Goal: Information Seeking & Learning: Check status

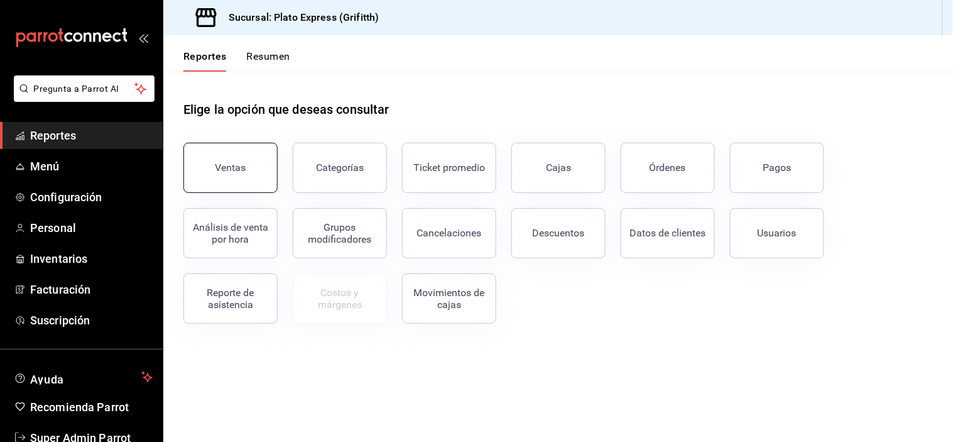
click at [242, 155] on button "Ventas" at bounding box center [230, 168] width 94 height 50
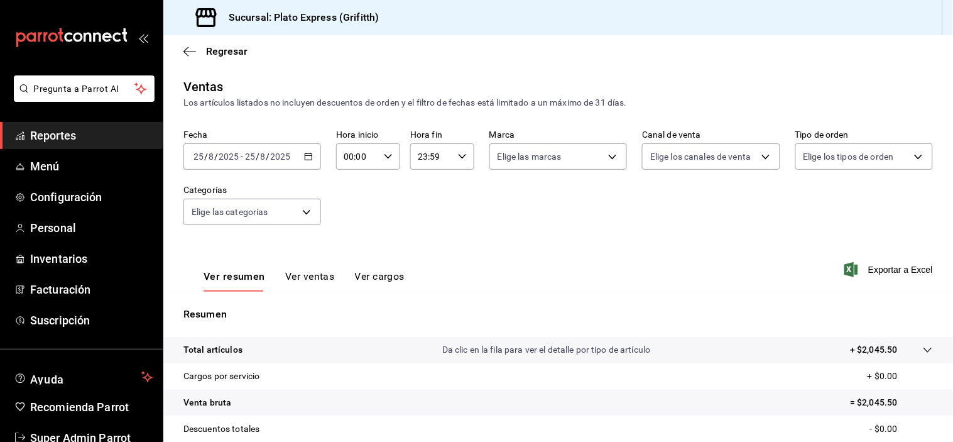
click at [315, 162] on div "[DATE] [DATE] - [DATE] [DATE]" at bounding box center [252, 156] width 138 height 26
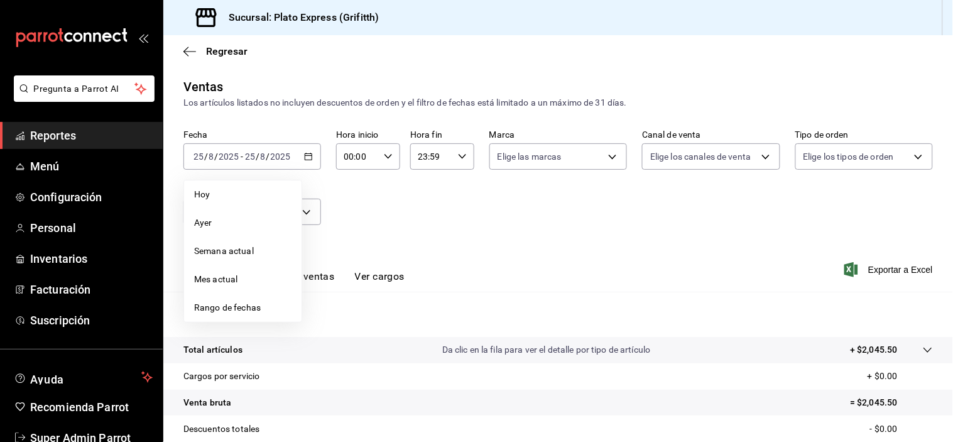
click at [359, 160] on input "00:00" at bounding box center [357, 156] width 43 height 25
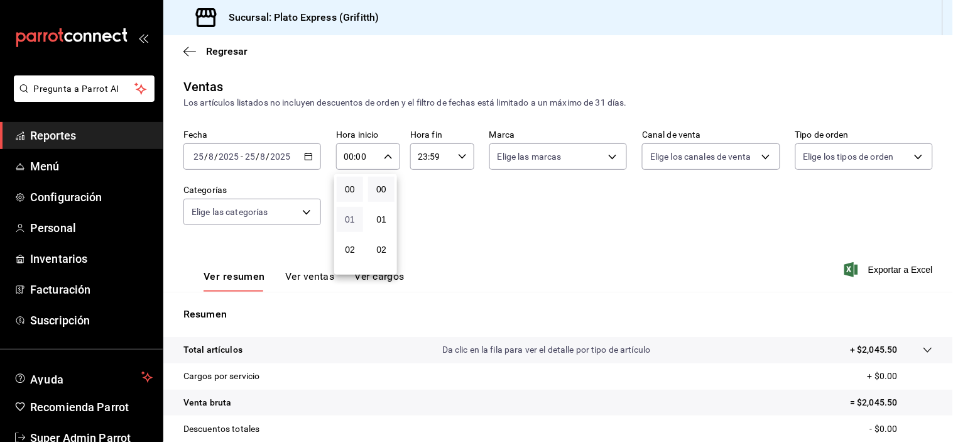
click at [349, 224] on div "00 01 02 03 04 05 06 07 08 09 10 11 12 13 14 15 16 17 18 19 20 21 22 23" at bounding box center [349, 224] width 31 height 101
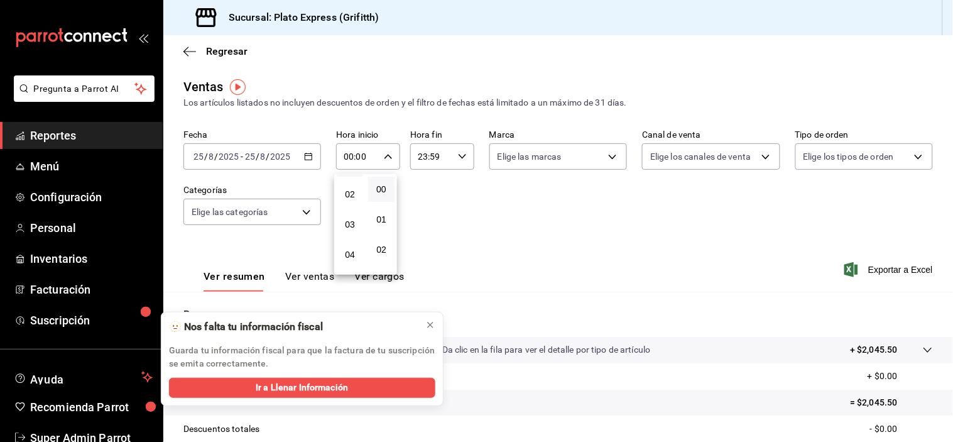
scroll to position [251, 0]
click at [349, 214] on span "09" at bounding box center [349, 209] width 11 height 10
type input "09:00"
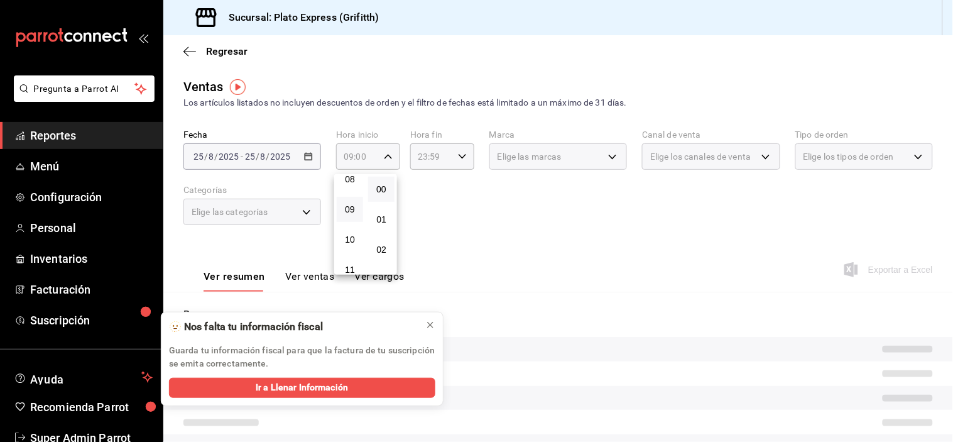
click at [378, 234] on div "01" at bounding box center [381, 219] width 31 height 30
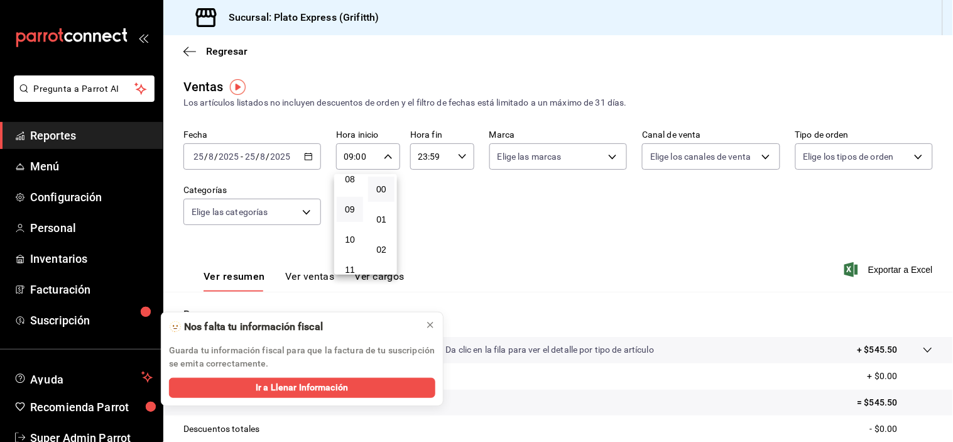
click at [378, 234] on div "01" at bounding box center [381, 219] width 31 height 30
click at [390, 227] on button "01" at bounding box center [381, 219] width 26 height 25
click at [390, 213] on button "30" at bounding box center [381, 200] width 26 height 25
type input "09:30"
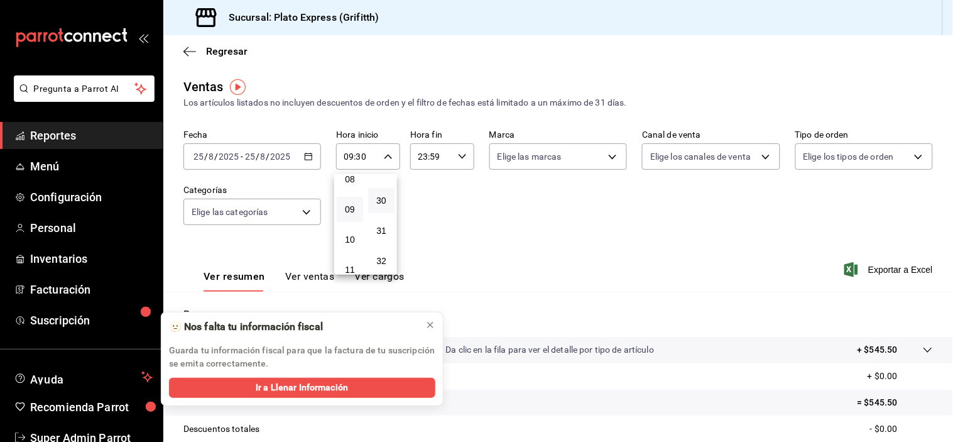
click at [518, 242] on div at bounding box center [476, 221] width 953 height 442
click at [430, 322] on icon at bounding box center [430, 325] width 10 height 10
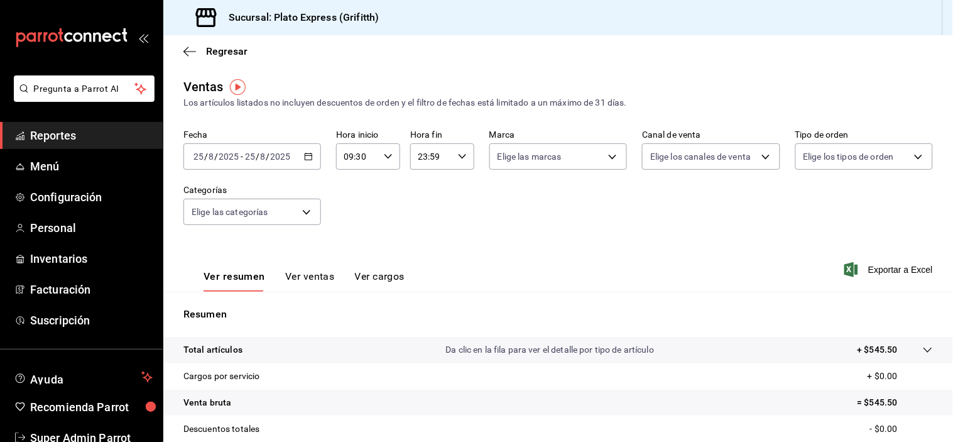
click at [329, 285] on button "Ver ventas" at bounding box center [310, 280] width 50 height 21
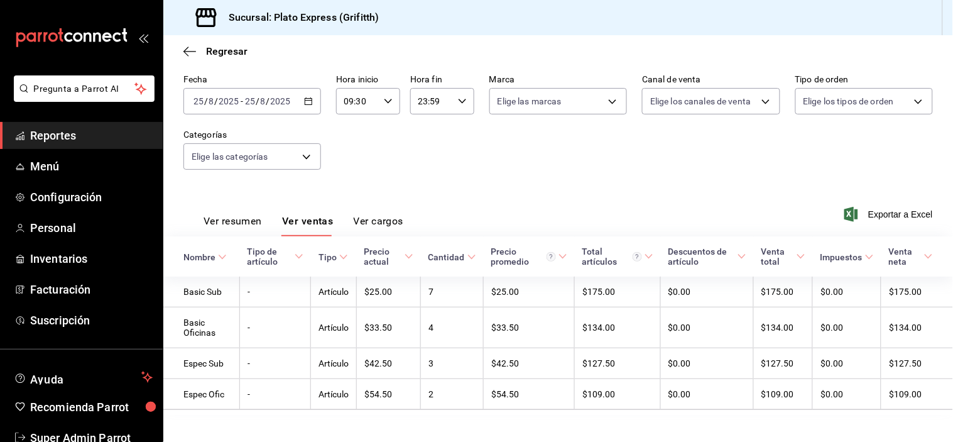
scroll to position [72, 0]
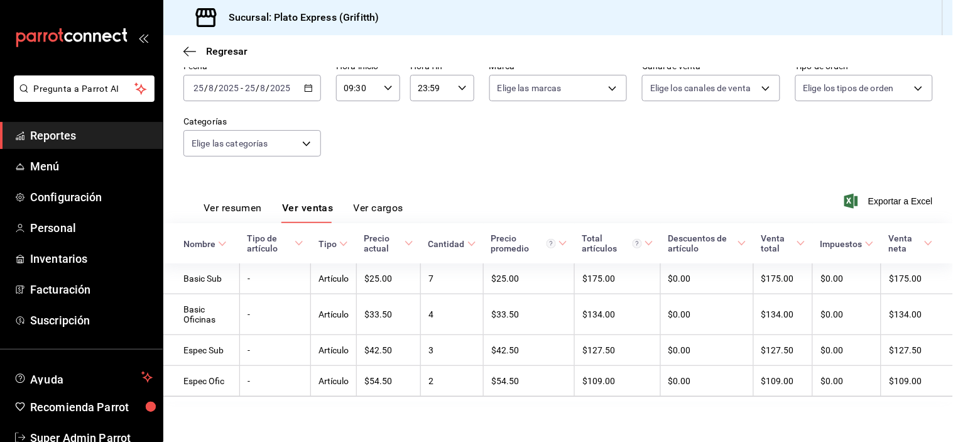
click at [391, 80] on div "09:30 Hora inicio" at bounding box center [368, 88] width 64 height 26
click at [347, 112] on span "09" at bounding box center [349, 107] width 11 height 10
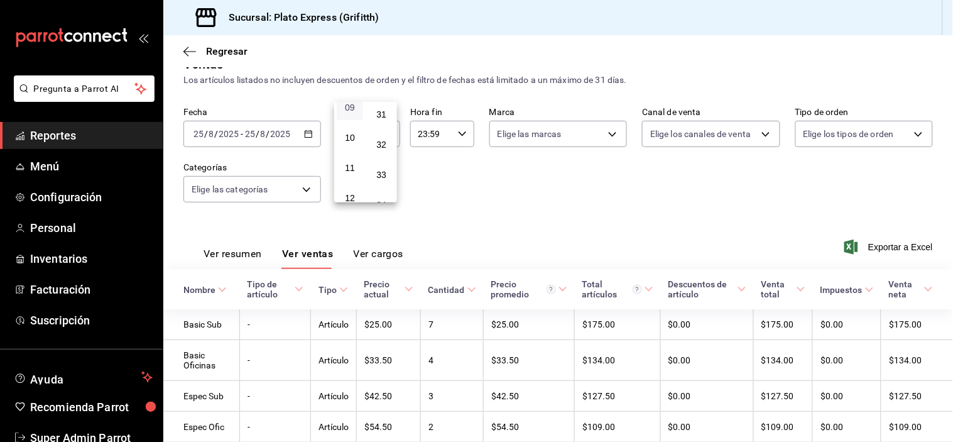
scroll to position [72, 0]
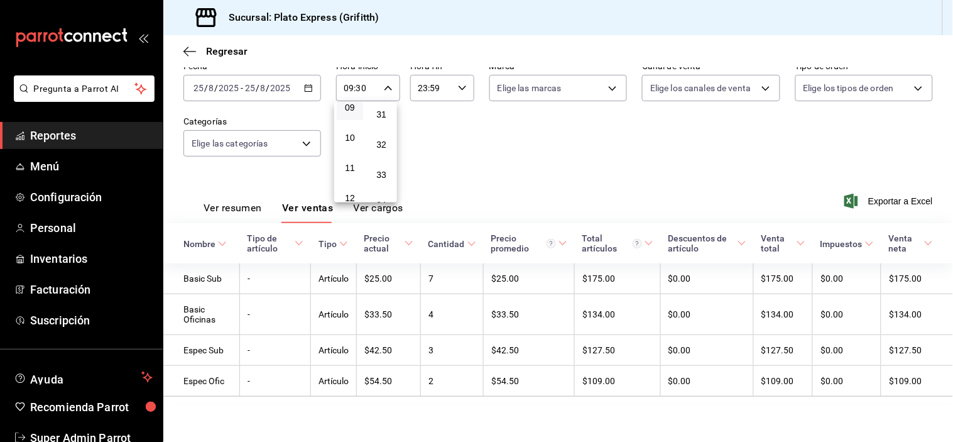
click at [256, 205] on div at bounding box center [476, 221] width 953 height 442
click at [258, 205] on button "Ver resumen" at bounding box center [233, 212] width 58 height 21
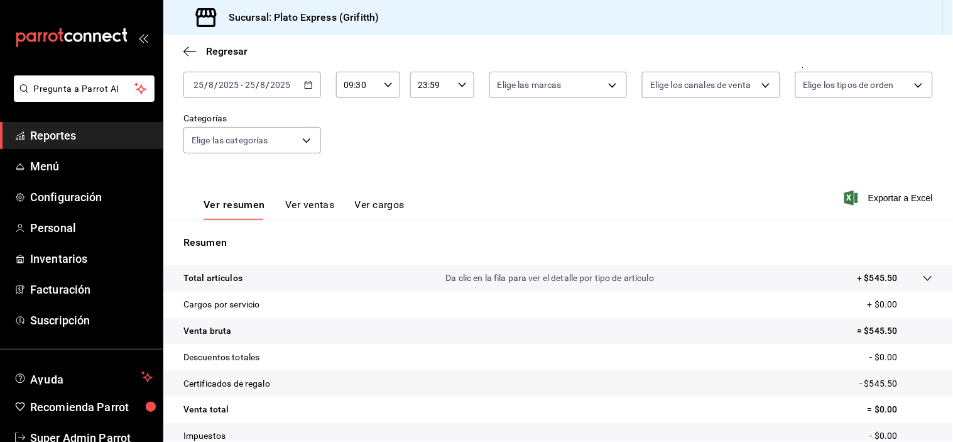
click at [384, 83] on icon "button" at bounding box center [388, 84] width 9 height 9
click at [378, 97] on button "30" at bounding box center [381, 84] width 26 height 25
click at [437, 129] on div at bounding box center [476, 221] width 953 height 442
